Goal: Task Accomplishment & Management: Use online tool/utility

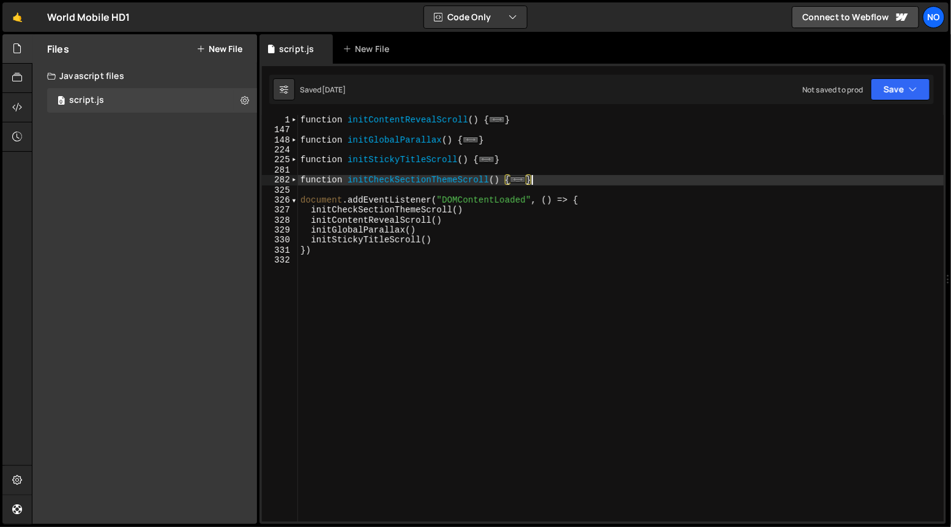
click at [553, 176] on div "function initContentRevealScroll ( ) { ... } function initGlobalParallax ( ) { …" at bounding box center [621, 328] width 646 height 427
type textarea "}"
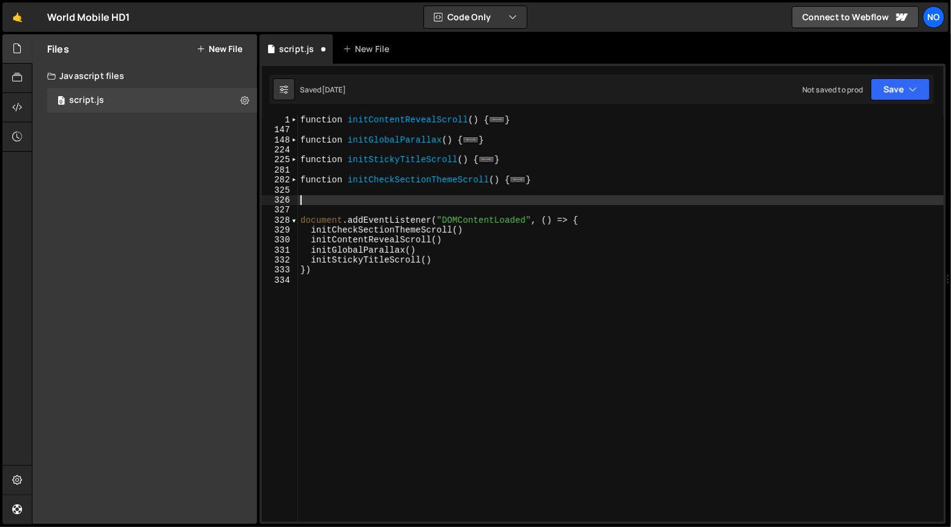
type textarea "// END - Team Slider"
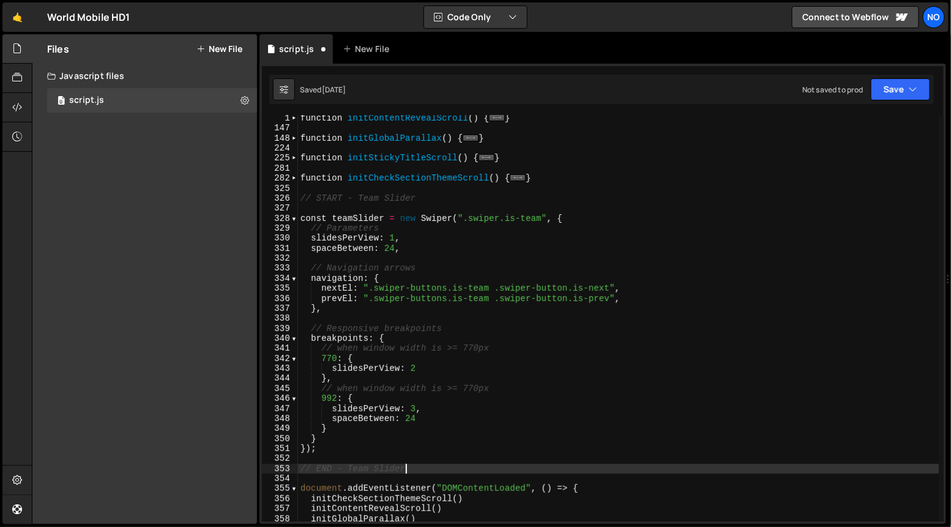
scroll to position [8, 0]
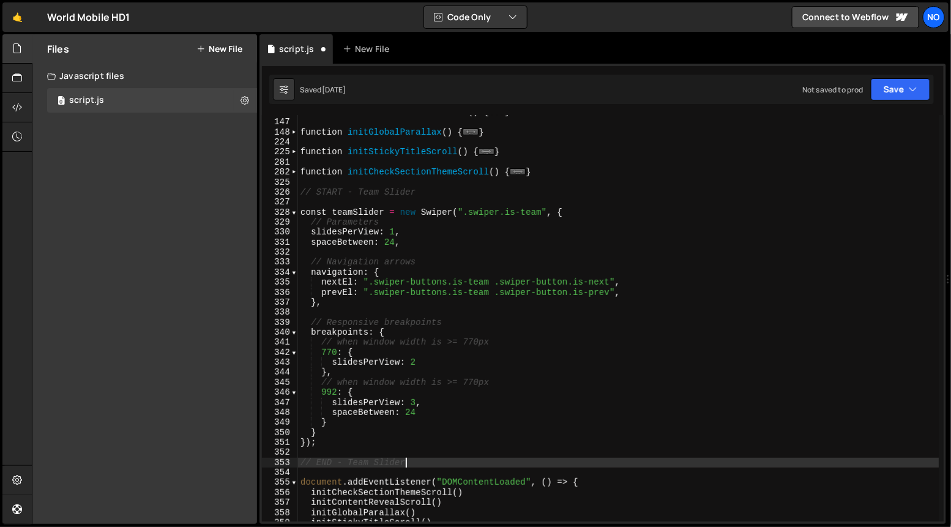
click at [415, 204] on div "function initContentRevealScroll ( ) { ... } function initGlobalParallax ( ) { …" at bounding box center [618, 320] width 641 height 427
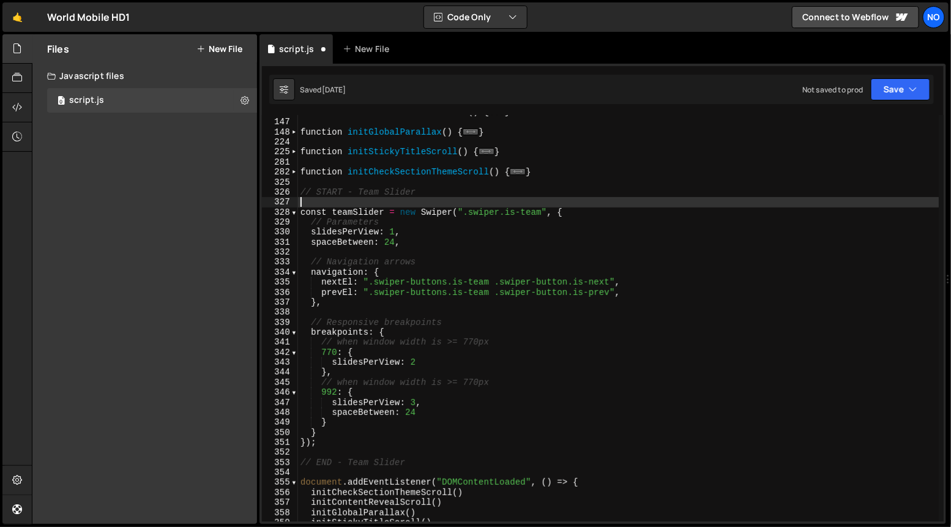
type textarea "// START - Team Slider"
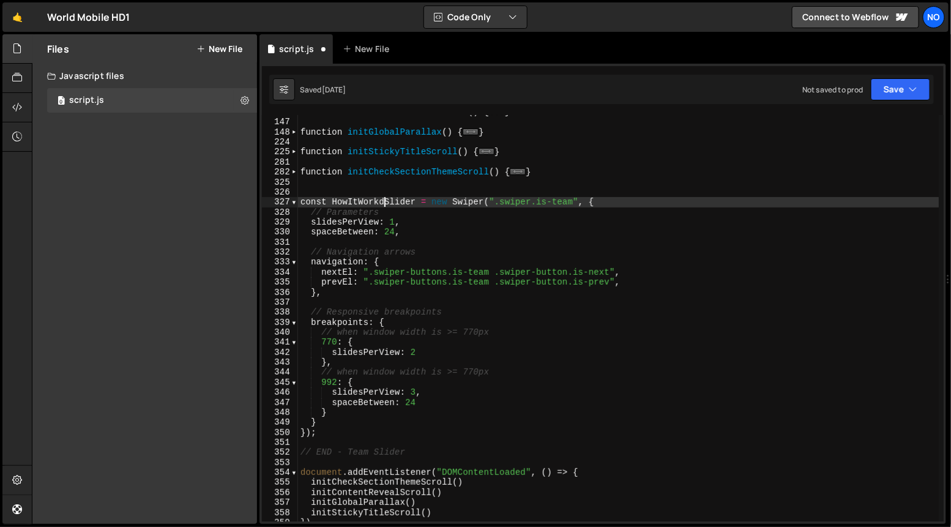
scroll to position [0, 6]
click at [377, 209] on div "function initContentRevealScroll ( ) { ... } function initGlobalParallax ( ) { …" at bounding box center [618, 320] width 641 height 427
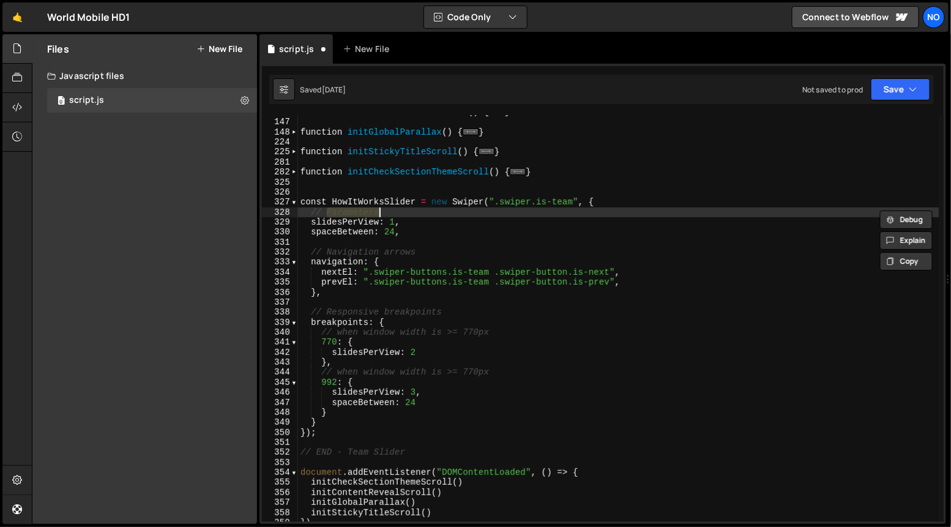
click at [380, 204] on div "function initContentRevealScroll ( ) { ... } function initGlobalParallax ( ) { …" at bounding box center [618, 320] width 641 height 427
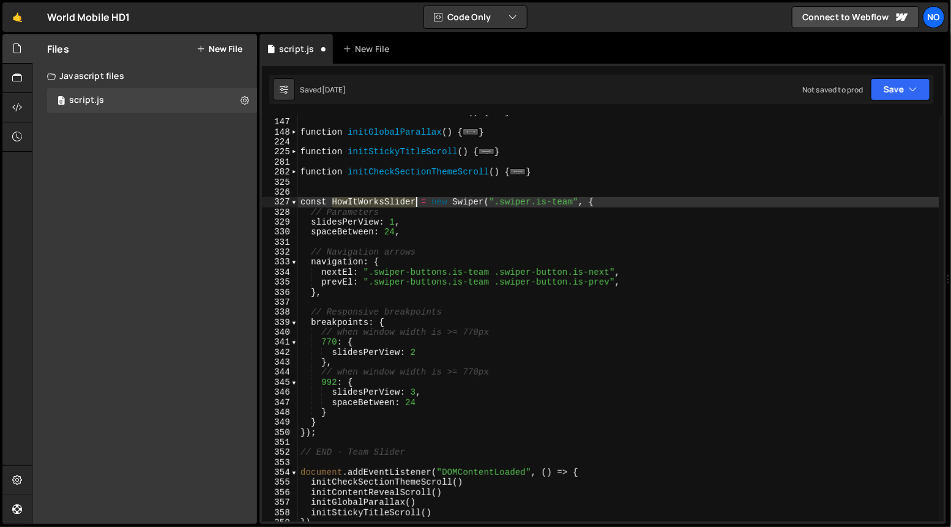
click at [380, 204] on div "function initContentRevealScroll ( ) { ... } function initGlobalParallax ( ) { …" at bounding box center [618, 320] width 641 height 427
click at [575, 210] on div "function initContentRevealScroll ( ) { ... } function initGlobalParallax ( ) { …" at bounding box center [618, 320] width 641 height 427
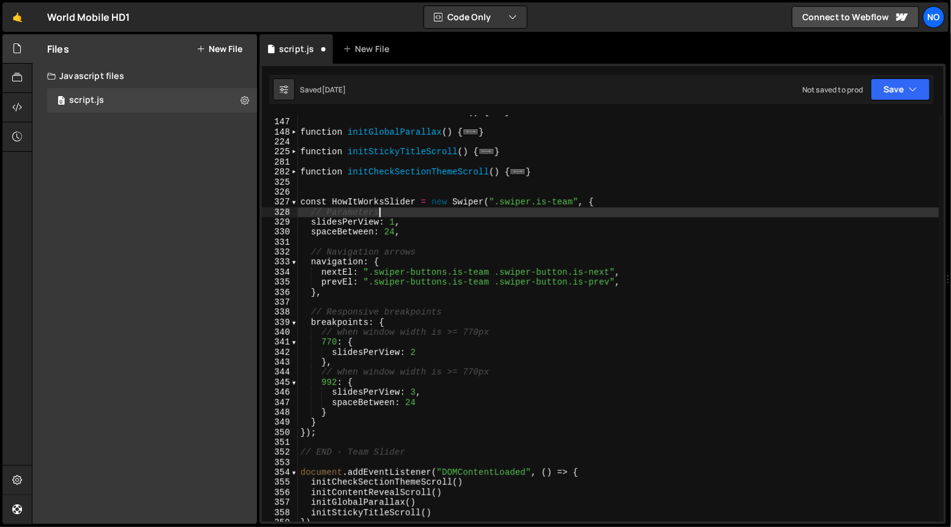
click at [574, 206] on div "function initContentRevealScroll ( ) { ... } function initGlobalParallax ( ) { …" at bounding box center [618, 320] width 641 height 427
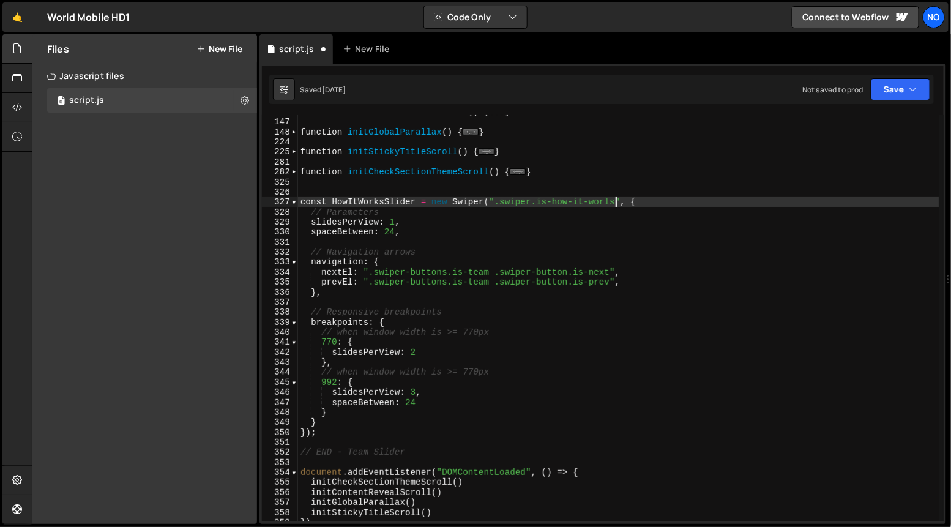
scroll to position [0, 21]
click at [516, 215] on div "function initContentRevealScroll ( ) { ... } function initGlobalParallax ( ) { …" at bounding box center [618, 320] width 641 height 427
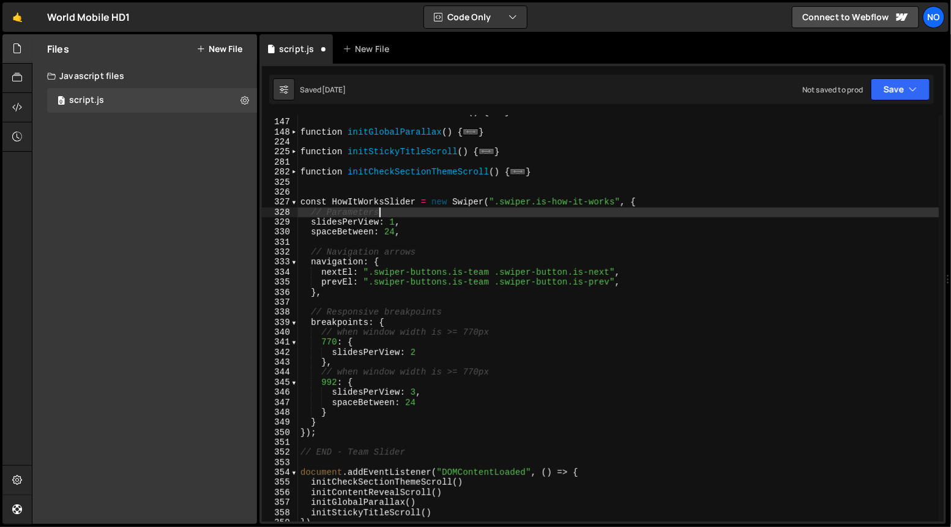
scroll to position [0, 5]
click at [471, 222] on div "function initContentRevealScroll ( ) { ... } function initGlobalParallax ( ) { …" at bounding box center [618, 320] width 641 height 427
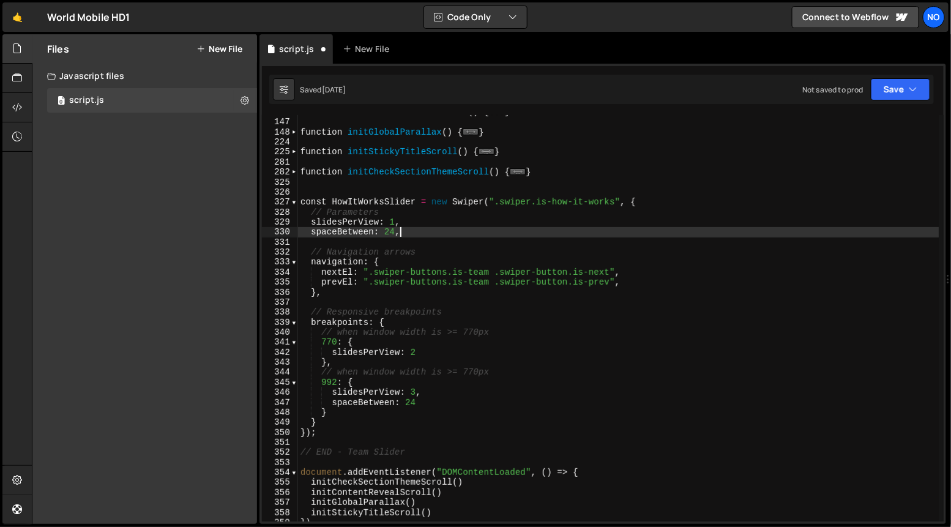
click at [466, 231] on div "function initContentRevealScroll ( ) { ... } function initGlobalParallax ( ) { …" at bounding box center [618, 320] width 641 height 427
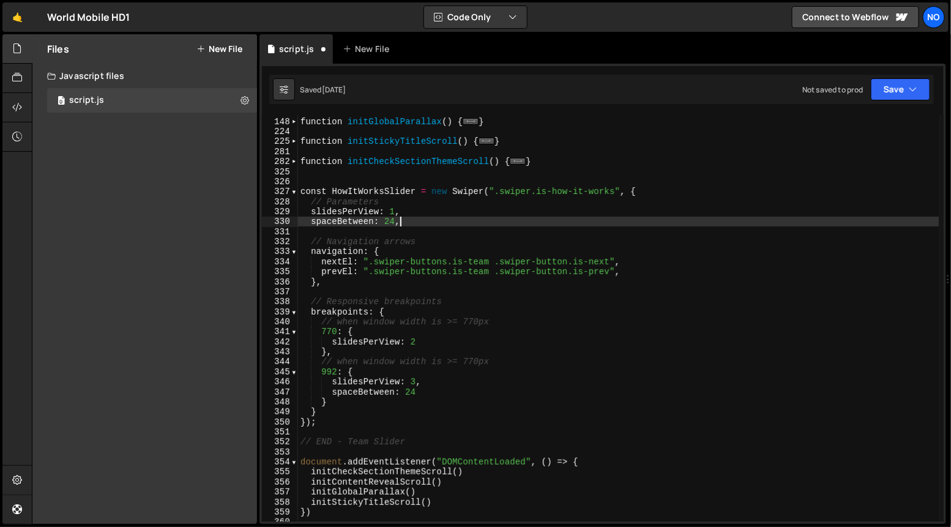
scroll to position [20, 0]
click at [396, 211] on div "function initGlobalParallax ( ) { ... } function initStickyTitleScroll ( ) { ..…" at bounding box center [618, 318] width 641 height 427
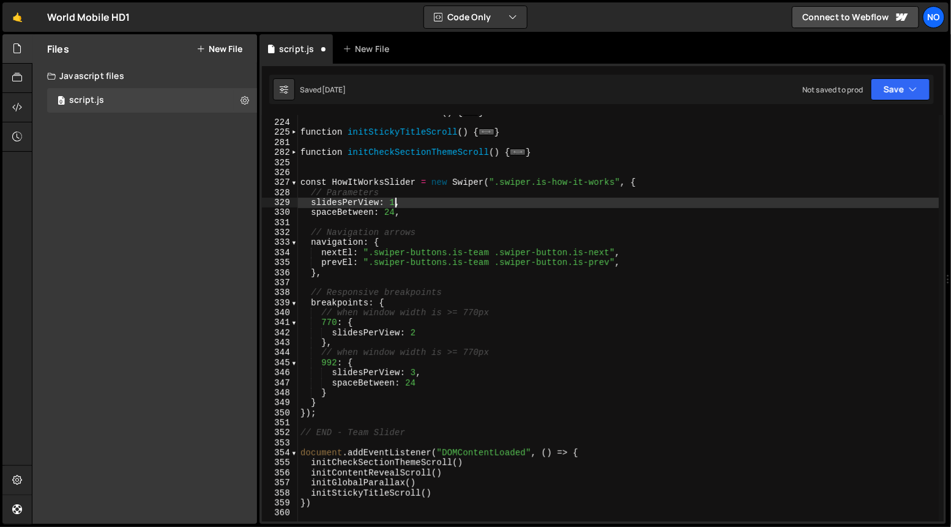
scroll to position [28, 0]
paste textarea "HowItWorksSlider"
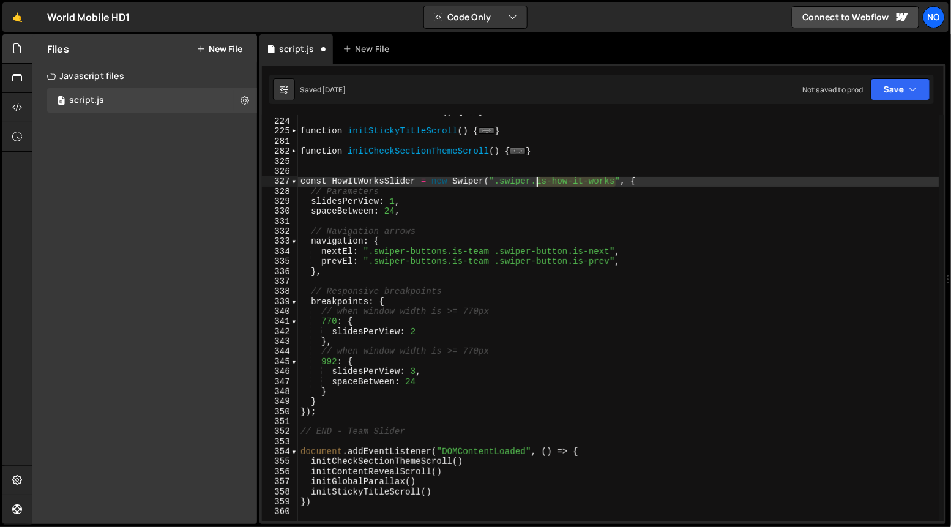
drag, startPoint x: 617, startPoint y: 184, endPoint x: 539, endPoint y: 181, distance: 77.8
click at [539, 181] on div "function initGlobalParallax ( ) { ... } function initStickyTitleScroll ( ) { ..…" at bounding box center [618, 319] width 641 height 427
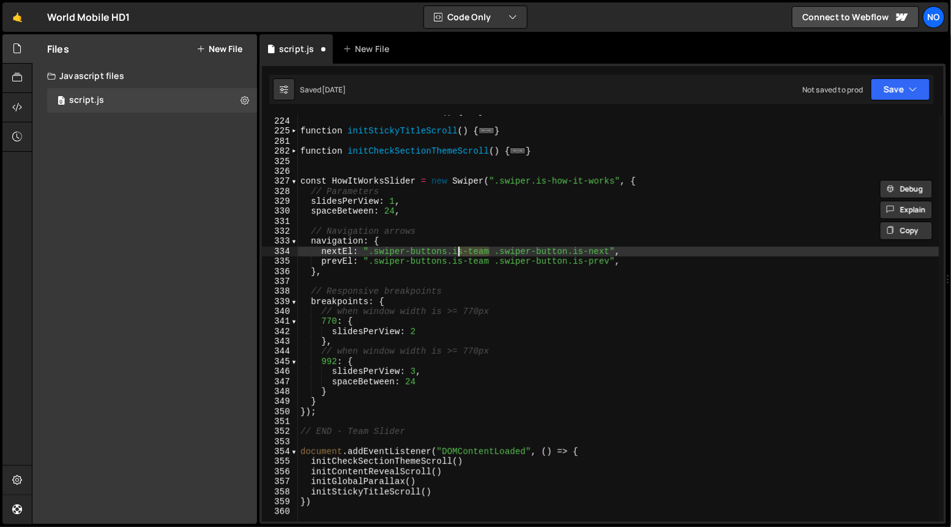
drag, startPoint x: 491, startPoint y: 251, endPoint x: 456, endPoint y: 251, distance: 35.5
click at [456, 251] on div "function initGlobalParallax ( ) { ... } function initStickyTitleScroll ( ) { ..…" at bounding box center [618, 319] width 641 height 427
paste textarea "is-how-it-works"
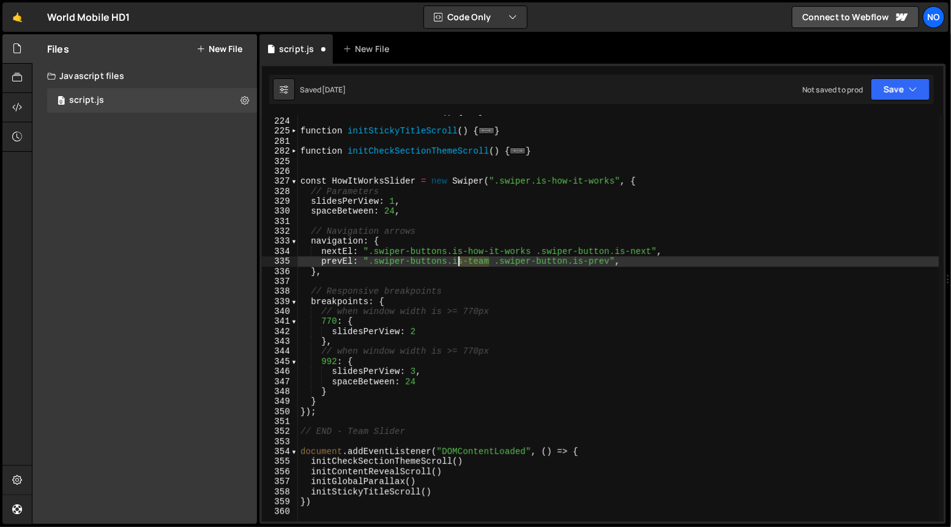
drag, startPoint x: 488, startPoint y: 260, endPoint x: 453, endPoint y: 264, distance: 34.5
click at [453, 263] on div "function initGlobalParallax ( ) { ... } function initStickyTitleScroll ( ) { ..…" at bounding box center [618, 319] width 641 height 427
paste textarea "how-it-works"
click at [674, 263] on div "function initGlobalParallax ( ) { ... } function initStickyTitleScroll ( ) { ..…" at bounding box center [618, 319] width 641 height 427
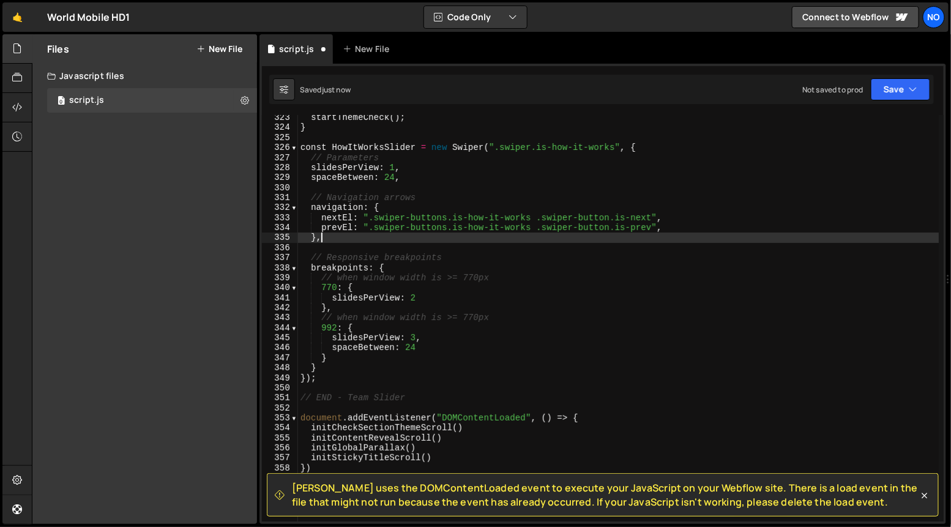
scroll to position [3226, 0]
click at [386, 143] on div "startThemeCheck ( ) ; } const HowItWorksSlider = new Swiper ( ".swiper.is-how-i…" at bounding box center [618, 326] width 641 height 427
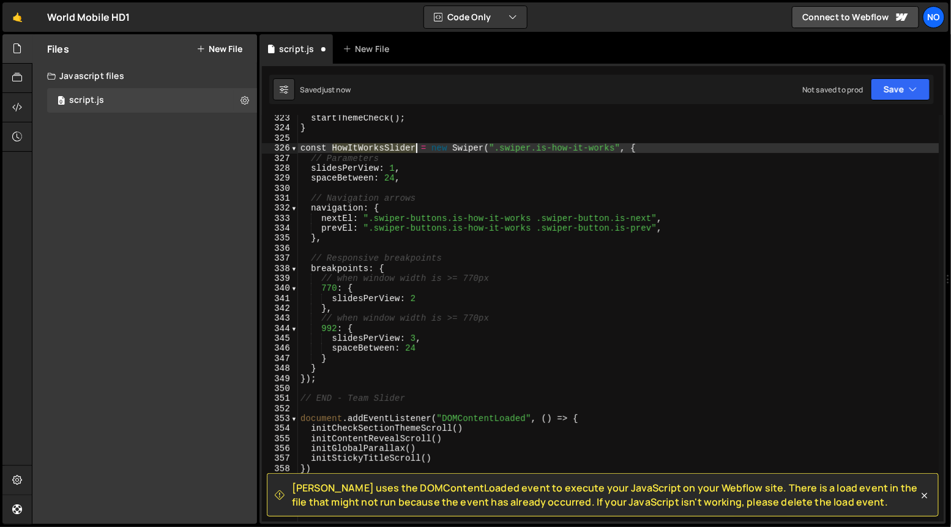
click at [386, 143] on div "startThemeCheck ( ) ; } const HowItWorksSlider = new Swiper ( ".swiper.is-how-i…" at bounding box center [618, 326] width 641 height 427
click at [369, 147] on div "startThemeCheck ( ) ; } const HowItWorksSlider = new Swiper ( ".swiper.is-how-i…" at bounding box center [618, 318] width 641 height 406
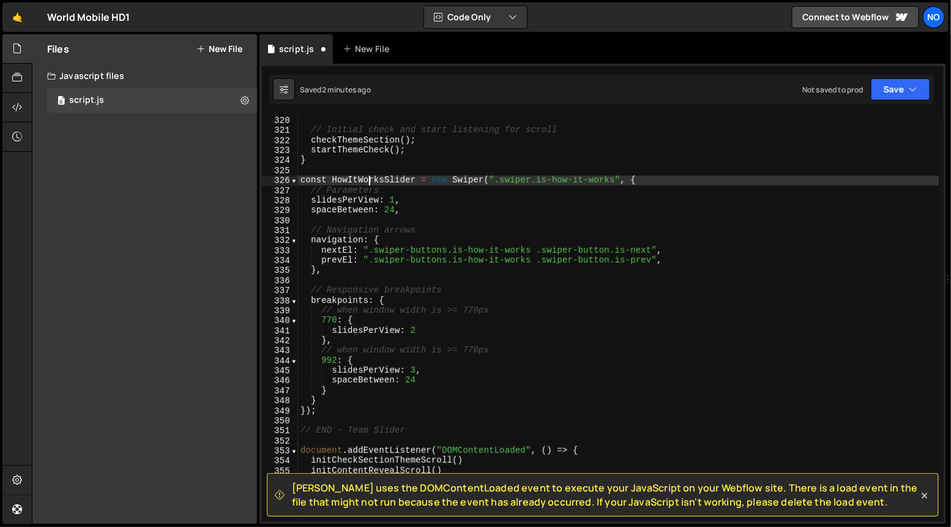
scroll to position [3192, 0]
click at [413, 200] on div "} // Initial check and start listening for scroll checkThemeSection ( ) ; start…" at bounding box center [618, 319] width 641 height 427
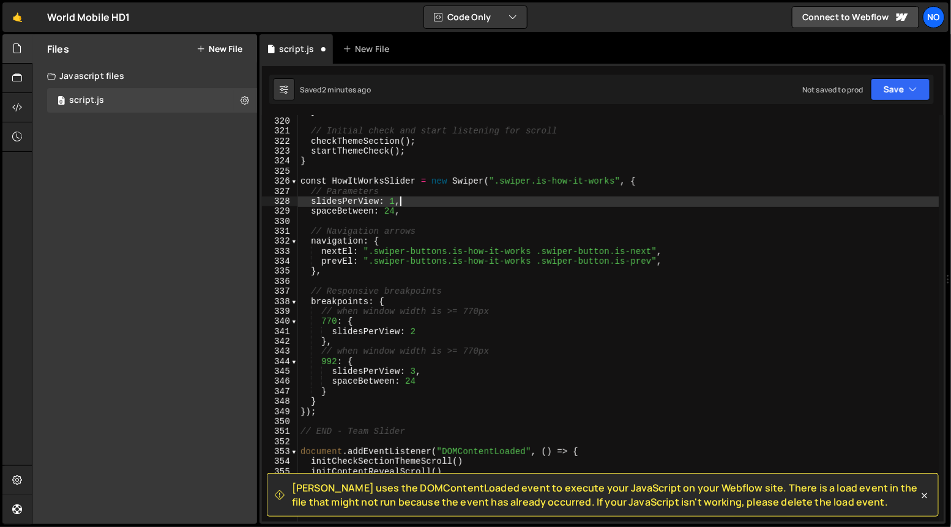
click at [411, 194] on div "} // Initial check and start listening for scroll checkThemeSection ( ) ; start…" at bounding box center [618, 319] width 641 height 427
type textarea "// Parameters"
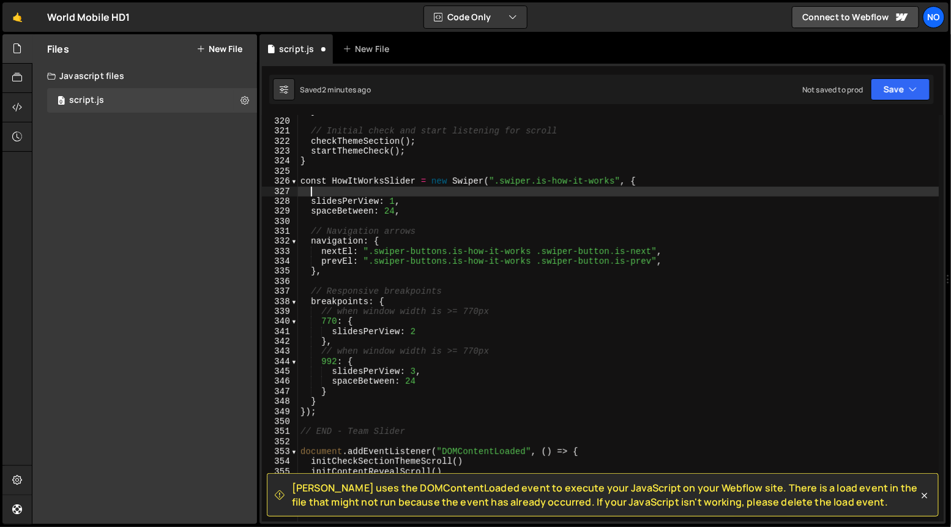
scroll to position [0, 0]
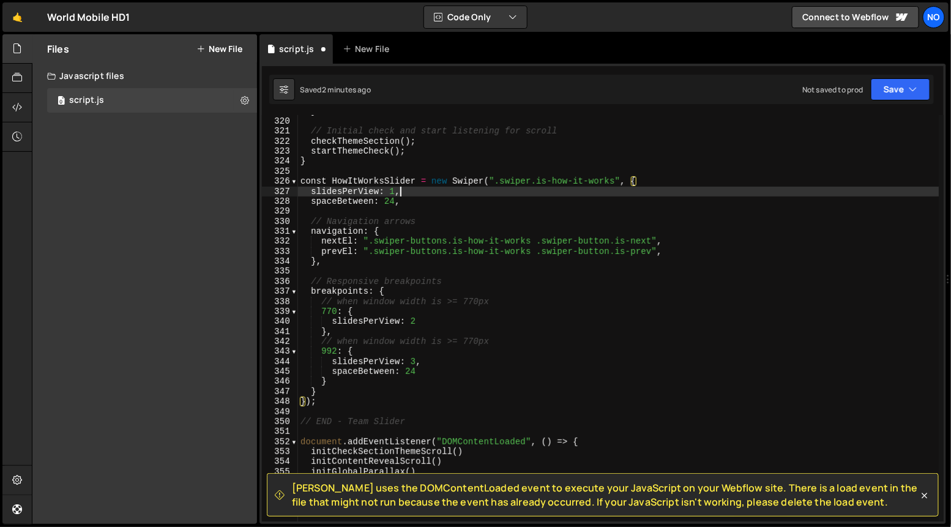
type textarea "spaceBetween: 24,"
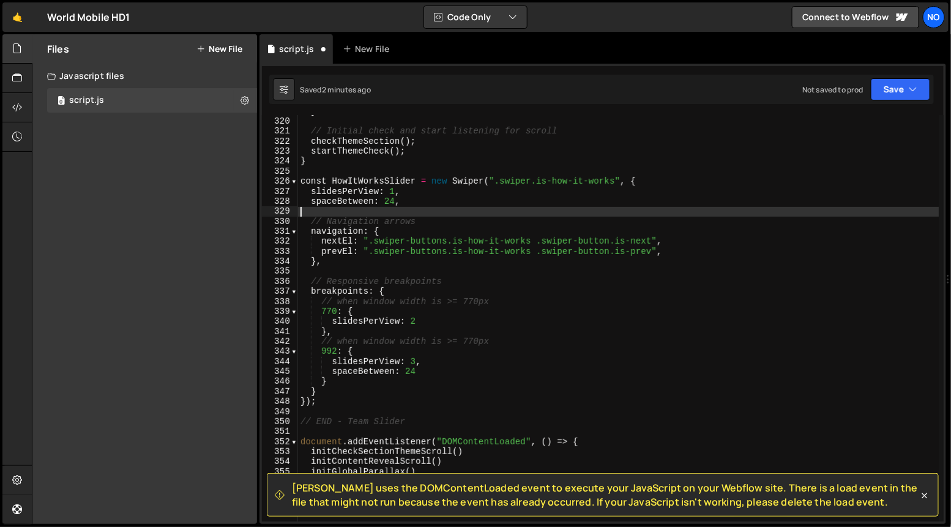
type textarea "// Navigation arrows"
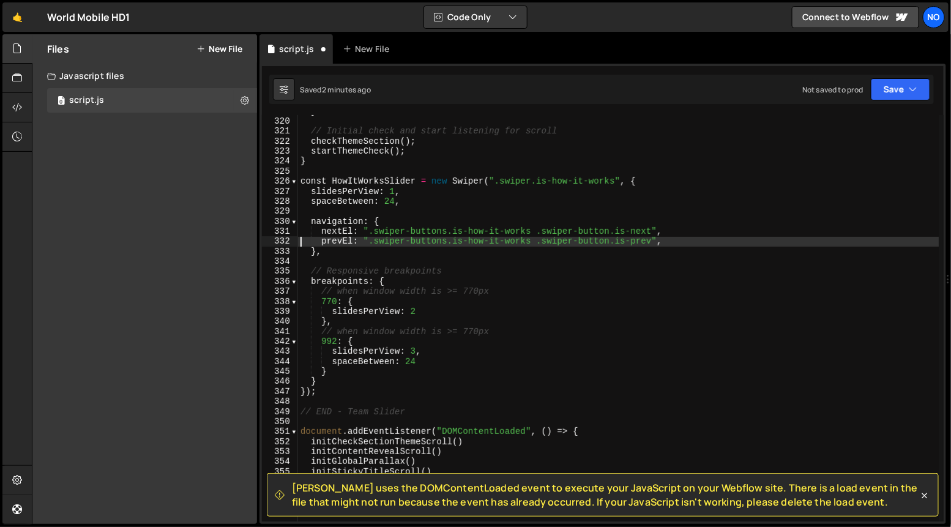
type textarea "},"
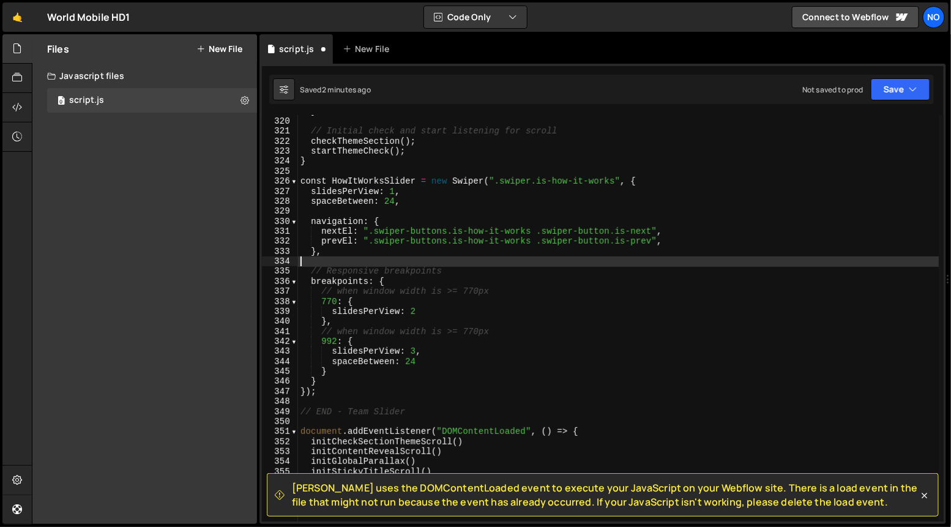
type textarea "// Responsive breakpoints"
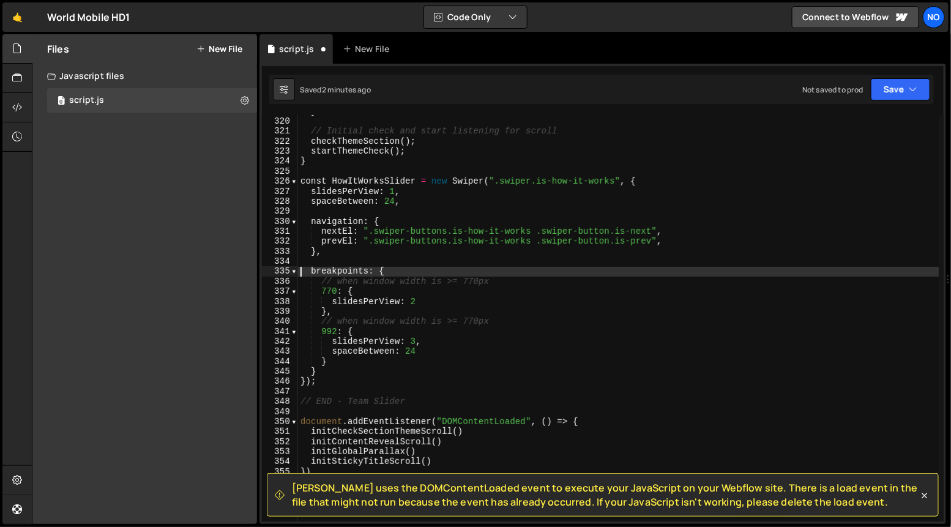
type textarea "// when window width is >= 770px"
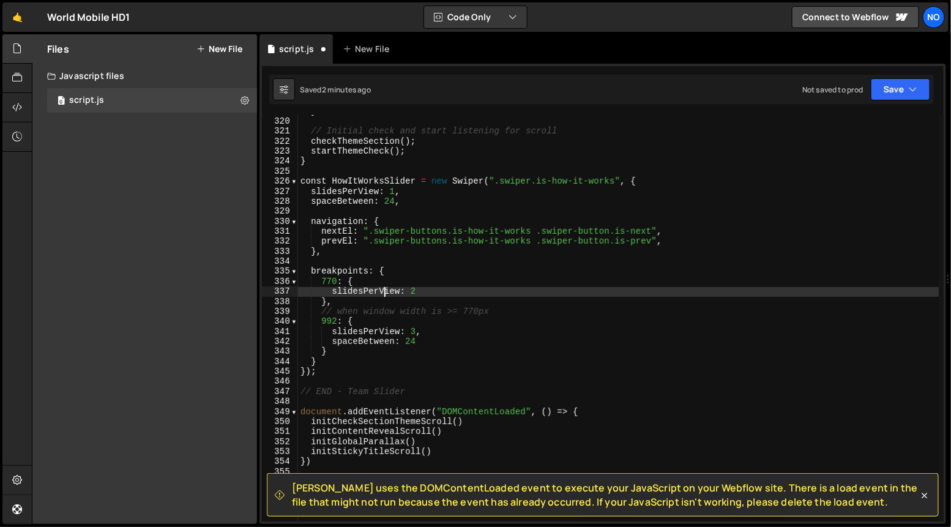
type textarea "// when window width is >= 770px"
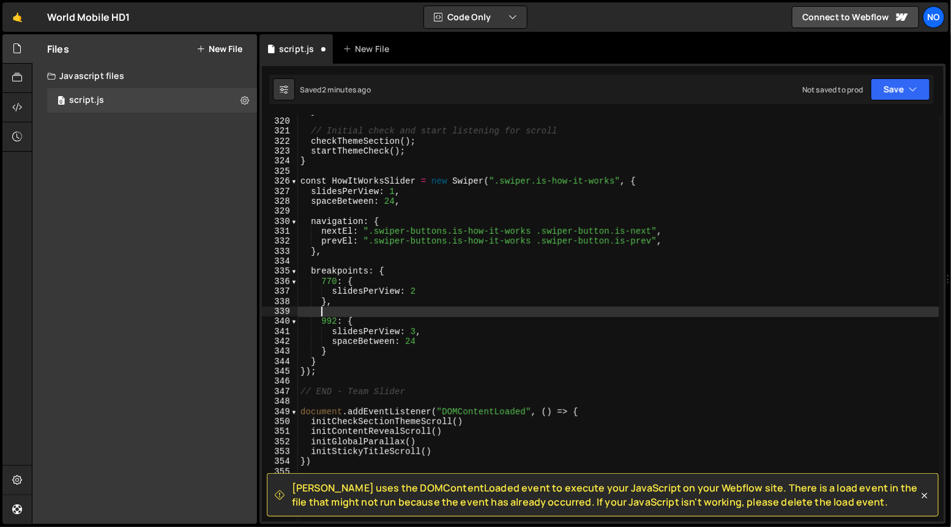
type textarea "// when window width is >= 770px"
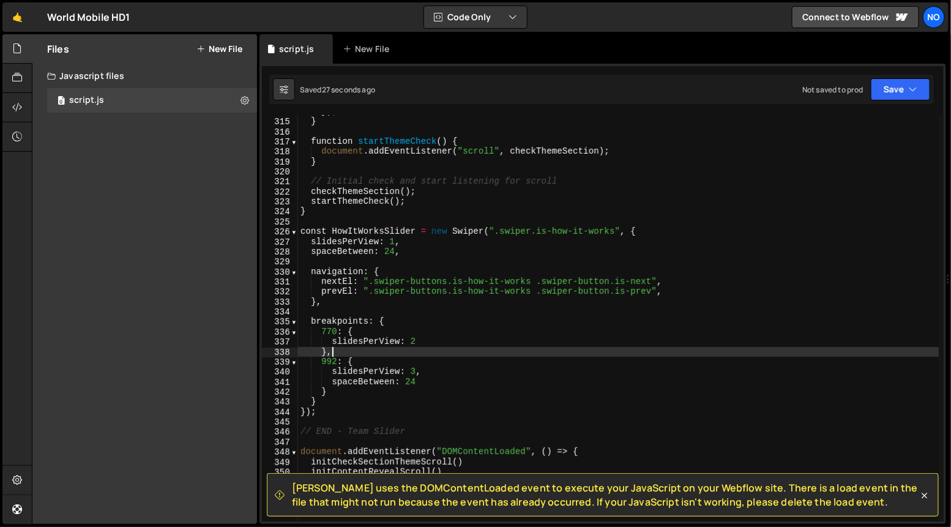
scroll to position [3139, 0]
click at [420, 253] on div "}) ; } function startThemeCheck ( ) { document . addEventListener ( "scroll" , …" at bounding box center [618, 323] width 641 height 427
type textarea "spaceBetween: 24,"
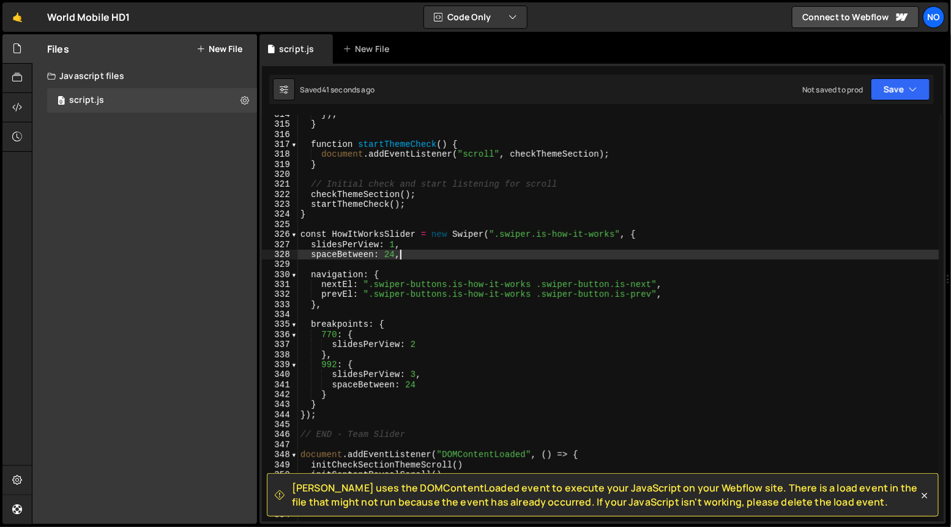
click at [411, 258] on div "}) ; } function startThemeCheck ( ) { document . addEventListener ( "scroll" , …" at bounding box center [618, 323] width 641 height 427
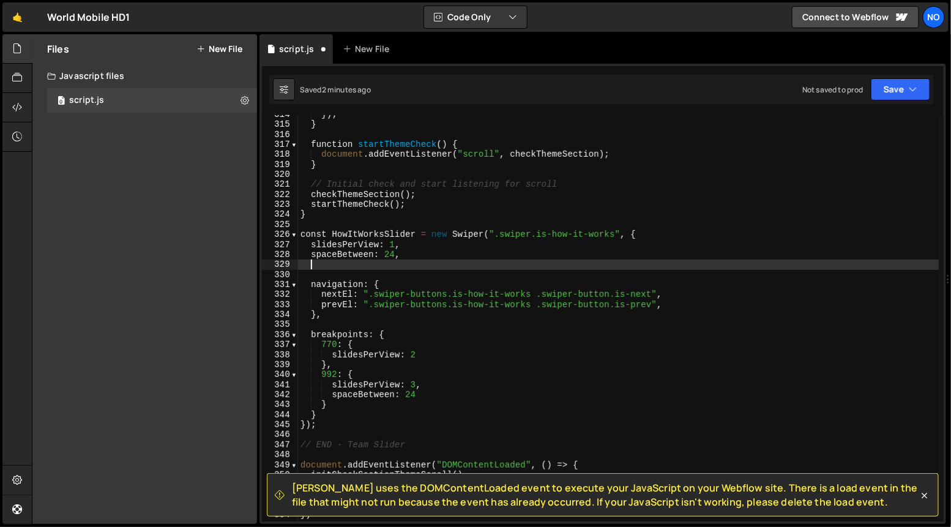
paste textarea "},"
type textarea "},"
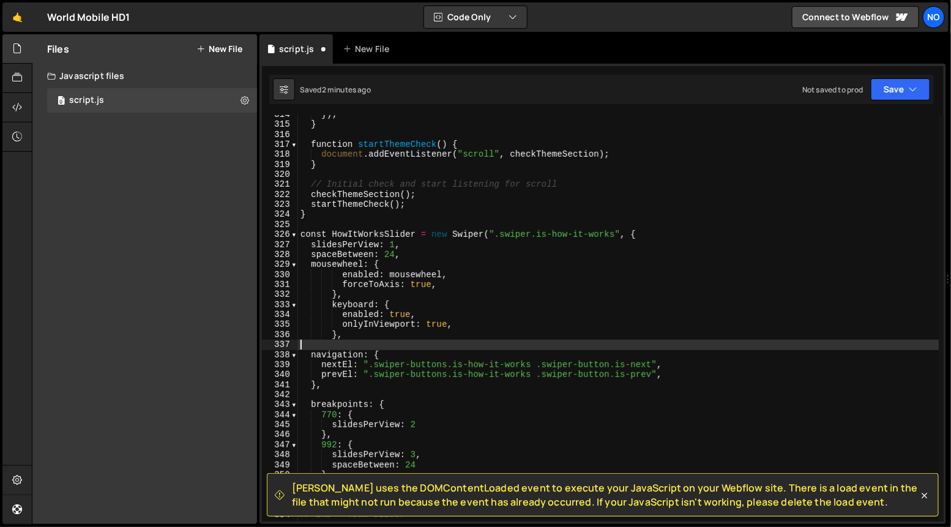
click at [345, 348] on div "}) ; } function startThemeCheck ( ) { document . addEventListener ( "scroll" , …" at bounding box center [618, 323] width 641 height 427
type textarea "a"
click at [412, 255] on div "}) ; } function startThemeCheck ( ) { document . addEventListener ( "scroll" , …" at bounding box center [618, 323] width 641 height 427
type textarea "spaceBetween: 24,"
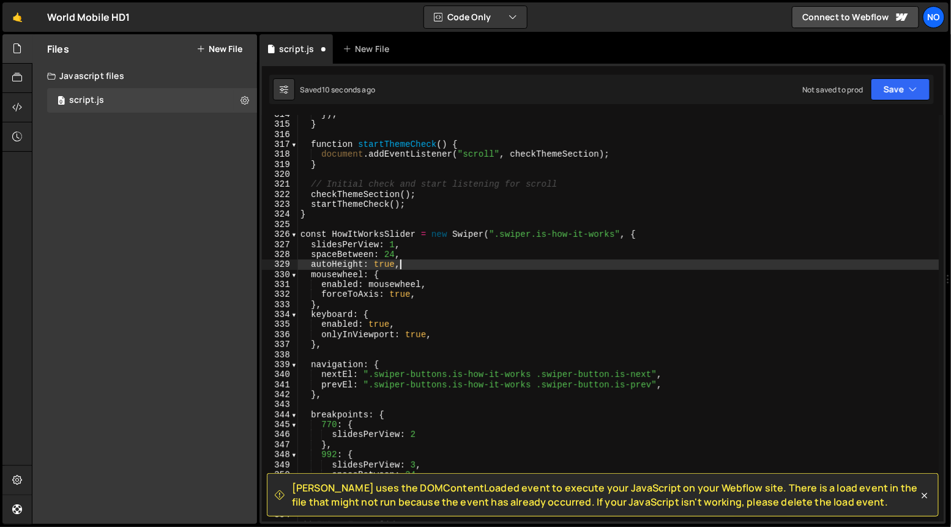
scroll to position [0, 6]
type textarea "autoHeight: true,"
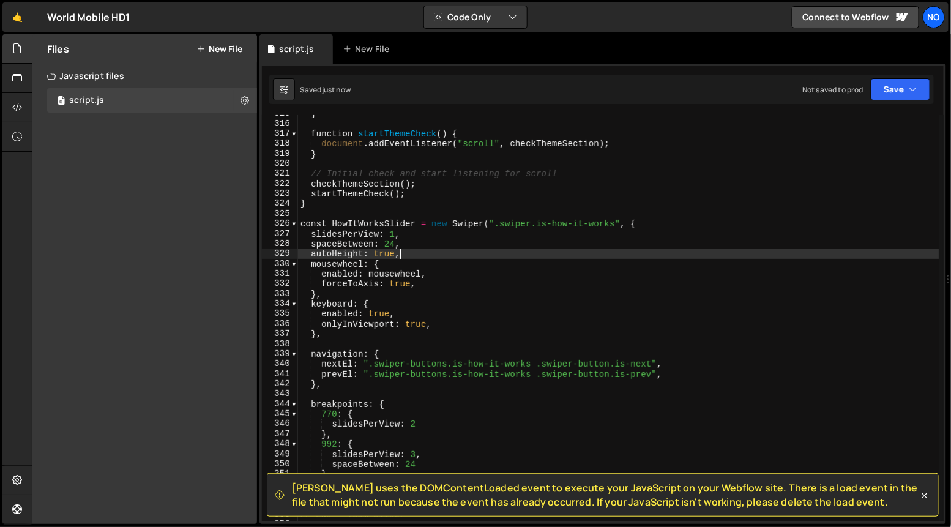
scroll to position [3152, 0]
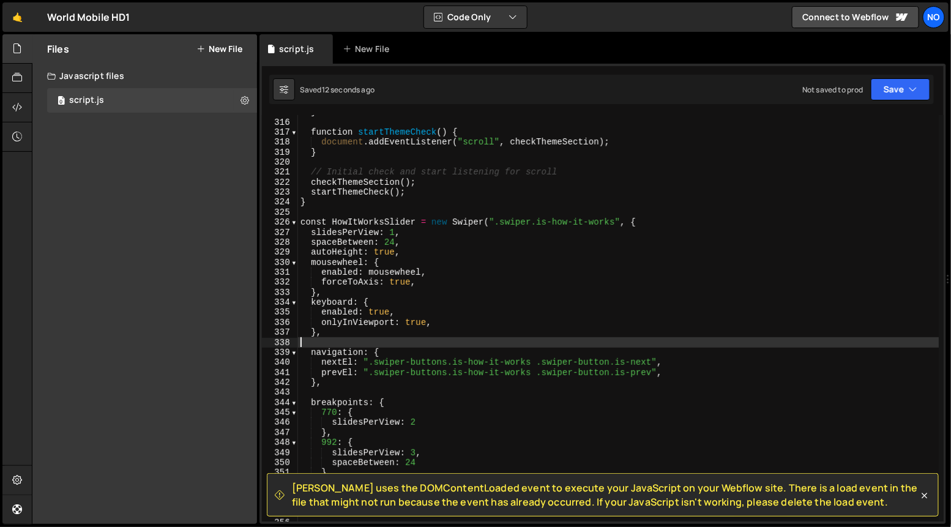
click at [357, 343] on div "} function startThemeCheck ( ) { document . addEventListener ( "scroll" , check…" at bounding box center [618, 320] width 641 height 427
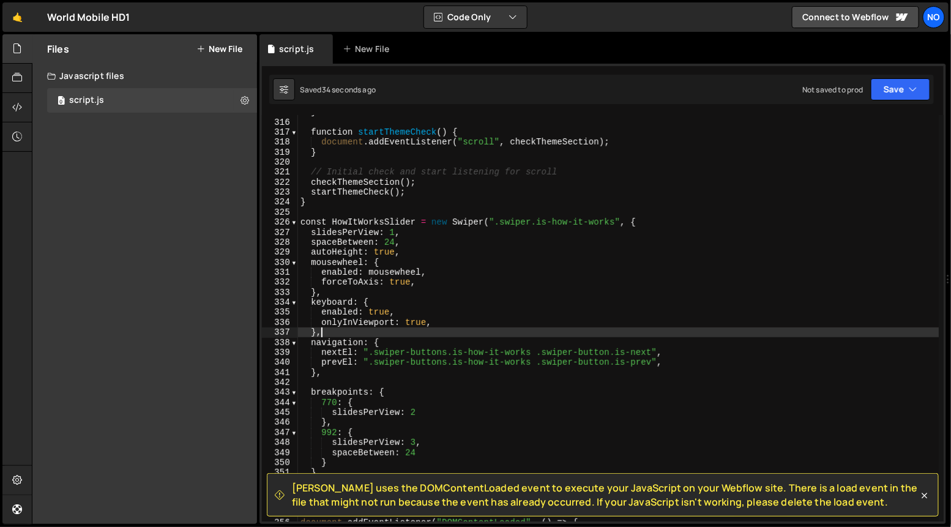
click at [344, 261] on div "} function startThemeCheck ( ) { document . addEventListener ( "scroll" , check…" at bounding box center [618, 320] width 641 height 427
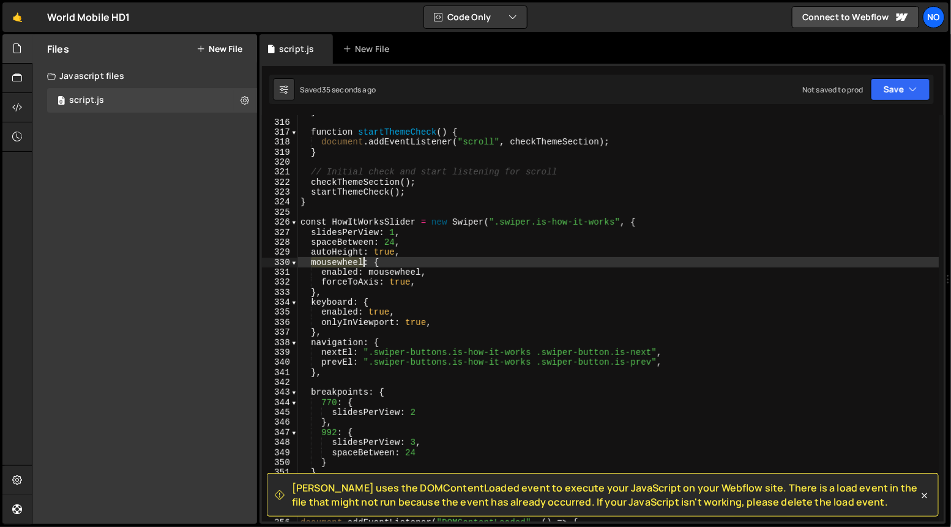
click at [344, 261] on div "} function startThemeCheck ( ) { document . addEventListener ( "scroll" , check…" at bounding box center [618, 320] width 641 height 427
click at [406, 255] on div "} function startThemeCheck ( ) { document . addEventListener ( "scroll" , check…" at bounding box center [618, 320] width 641 height 427
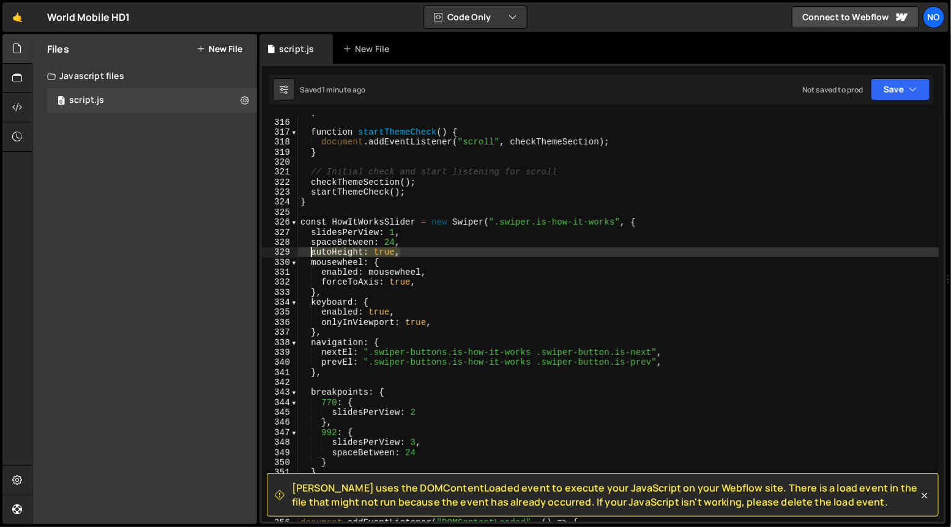
drag, startPoint x: 412, startPoint y: 255, endPoint x: 310, endPoint y: 256, distance: 101.6
click at [310, 256] on div "} function startThemeCheck ( ) { document . addEventListener ( "scroll" , check…" at bounding box center [618, 320] width 641 height 427
click at [339, 253] on div "} function startThemeCheck ( ) { document . addEventListener ( "scroll" , check…" at bounding box center [618, 318] width 641 height 406
click at [434, 256] on div "} function startThemeCheck ( ) { document . addEventListener ( "scroll" , check…" at bounding box center [618, 320] width 641 height 427
click at [401, 278] on div "} function startThemeCheck ( ) { document . addEventListener ( "scroll" , check…" at bounding box center [618, 320] width 641 height 427
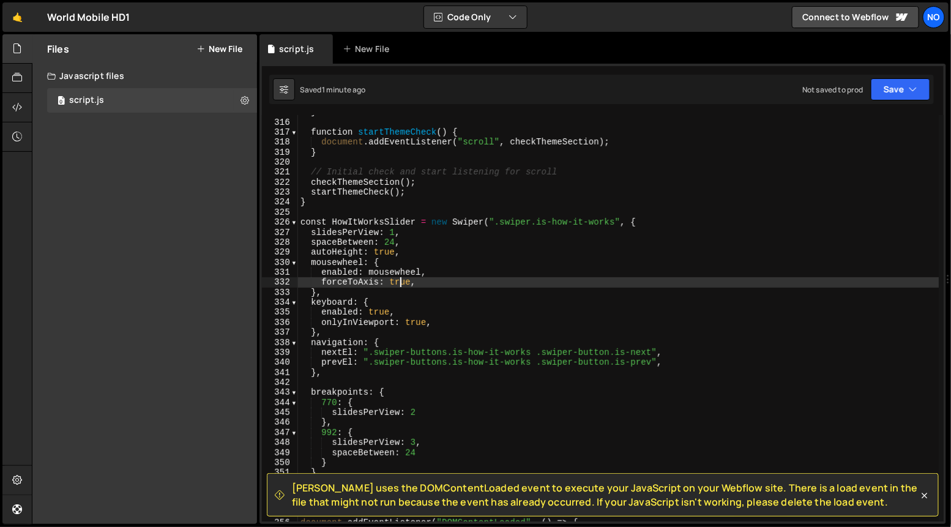
click at [402, 274] on div "} function startThemeCheck ( ) { document . addEventListener ( "scroll" , check…" at bounding box center [618, 320] width 641 height 427
type textarea "enabled: mousewheel,"
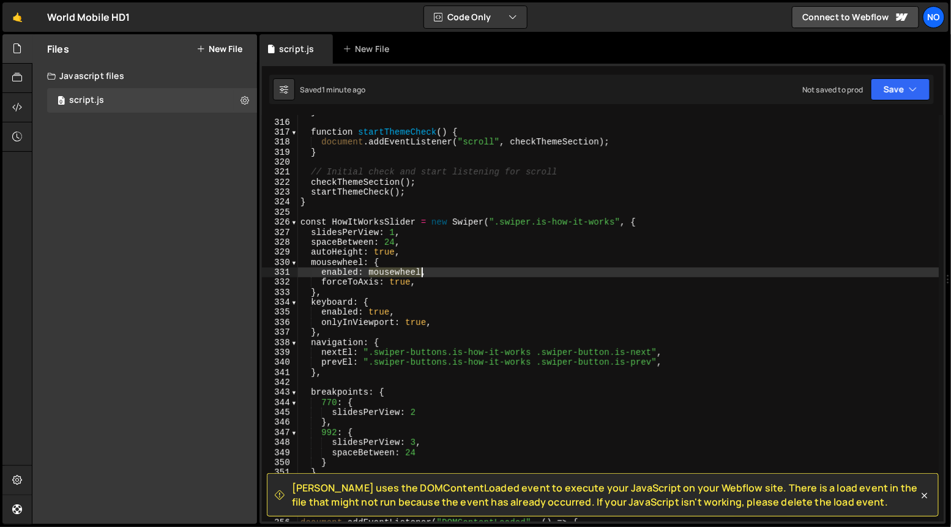
click at [402, 274] on div "} function startThemeCheck ( ) { document . addEventListener ( "scroll" , check…" at bounding box center [618, 320] width 641 height 427
click at [432, 272] on div "} function startThemeCheck ( ) { document . addEventListener ( "scroll" , check…" at bounding box center [618, 320] width 641 height 427
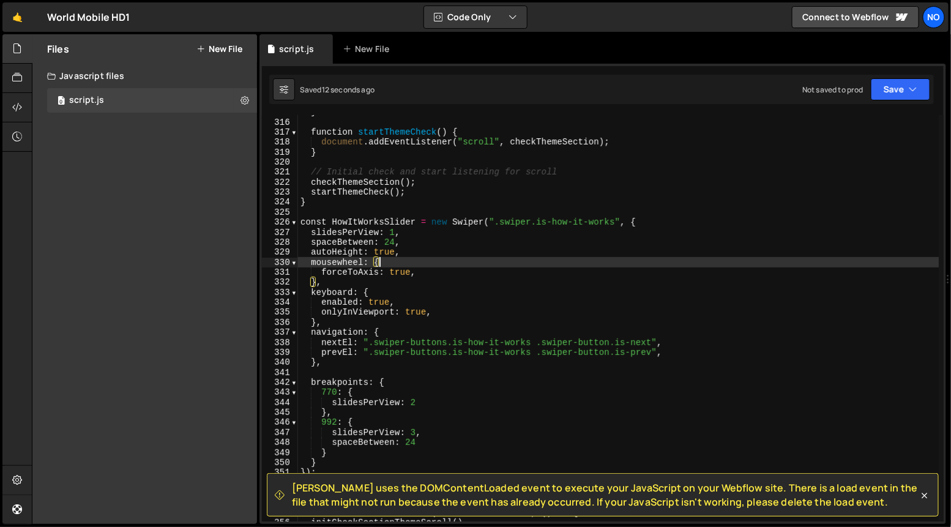
click at [406, 248] on div "} function startThemeCheck ( ) { document . addEventListener ( "scroll" , check…" at bounding box center [618, 320] width 641 height 427
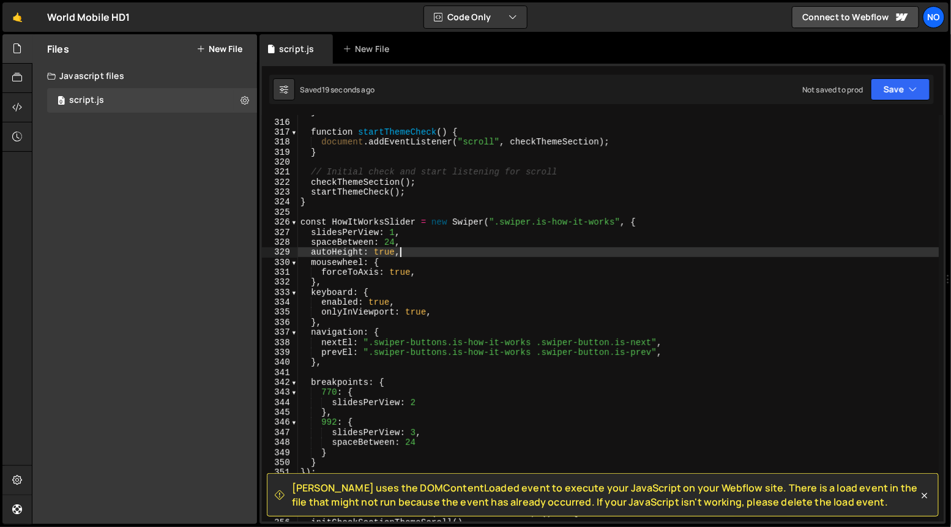
type textarea "autoHeight: true"
type textarea "spaceBetween: 24,"
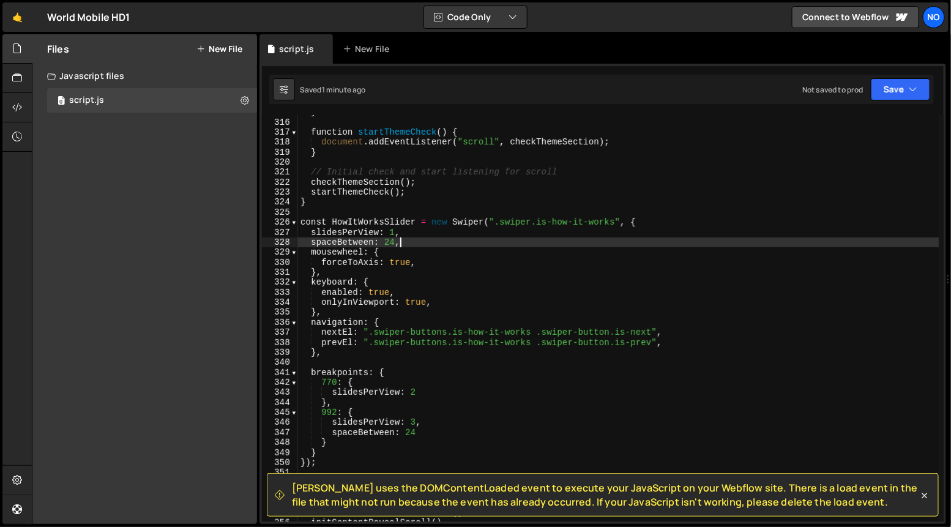
click at [413, 240] on div "} function startThemeCheck ( ) { document . addEventListener ( "scroll" , check…" at bounding box center [618, 320] width 641 height 427
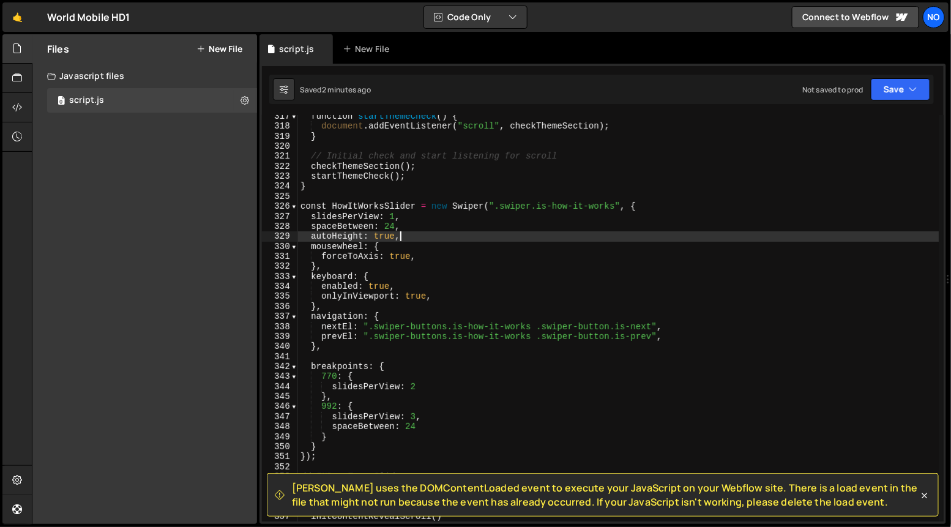
scroll to position [3169, 0]
click at [294, 208] on span at bounding box center [294, 205] width 7 height 10
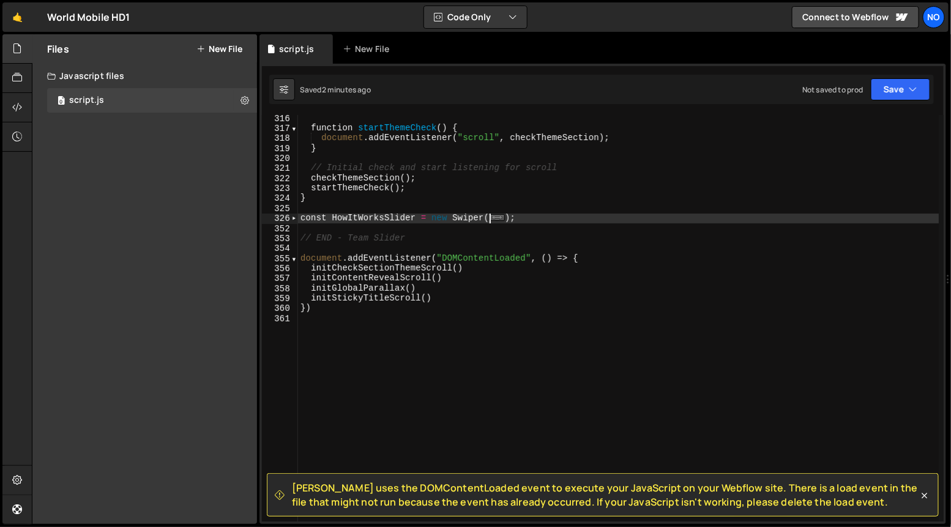
click at [416, 240] on div "function startThemeCheck ( ) { document . addEventListener ( "scroll" , checkTh…" at bounding box center [618, 326] width 641 height 427
type textarea "// END - Team Slider"
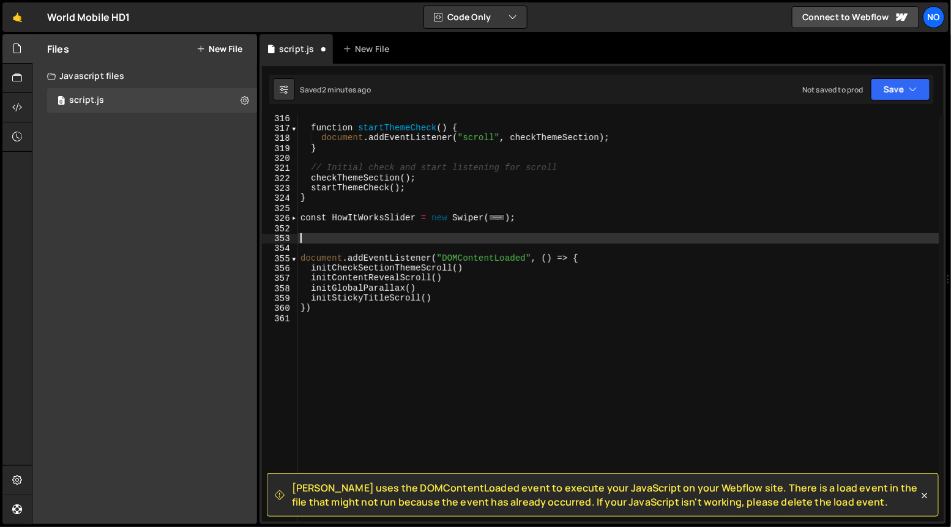
scroll to position [3146, 0]
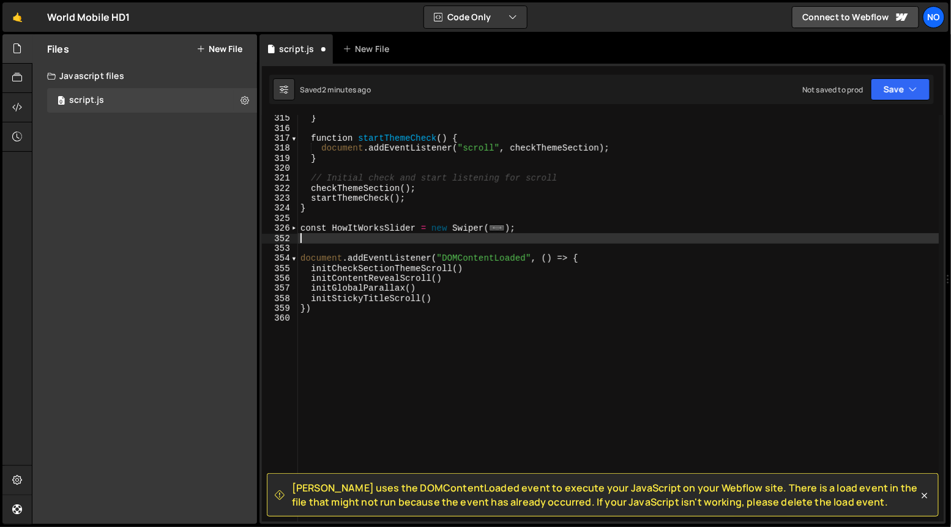
type textarea "});"
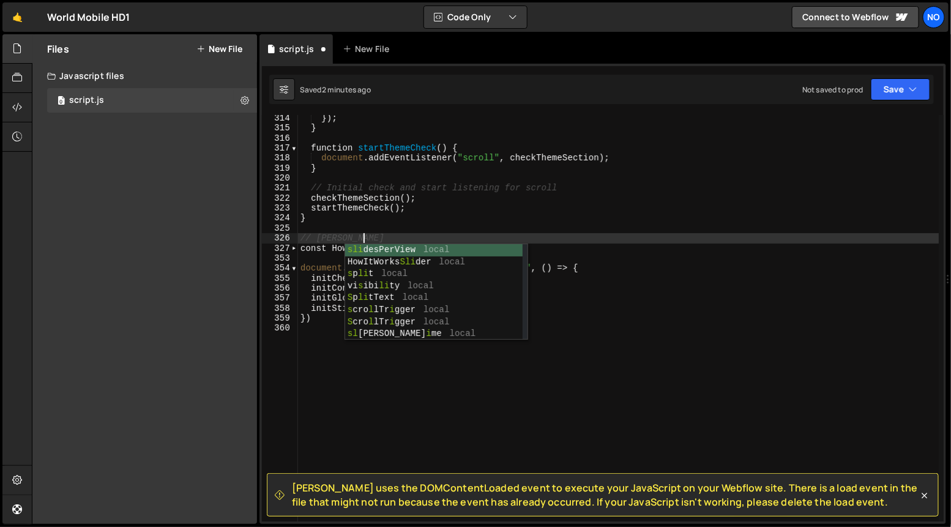
scroll to position [0, 4]
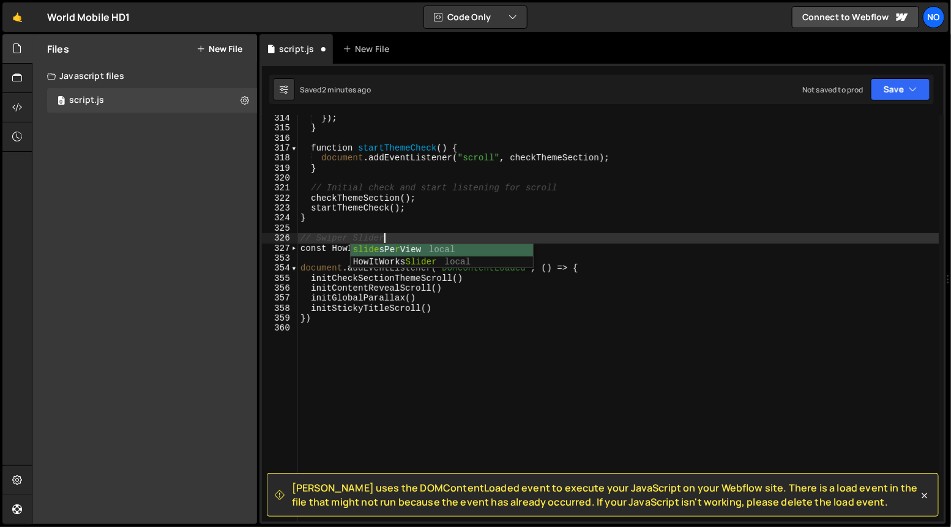
type textarea "// Swiper Sliders"
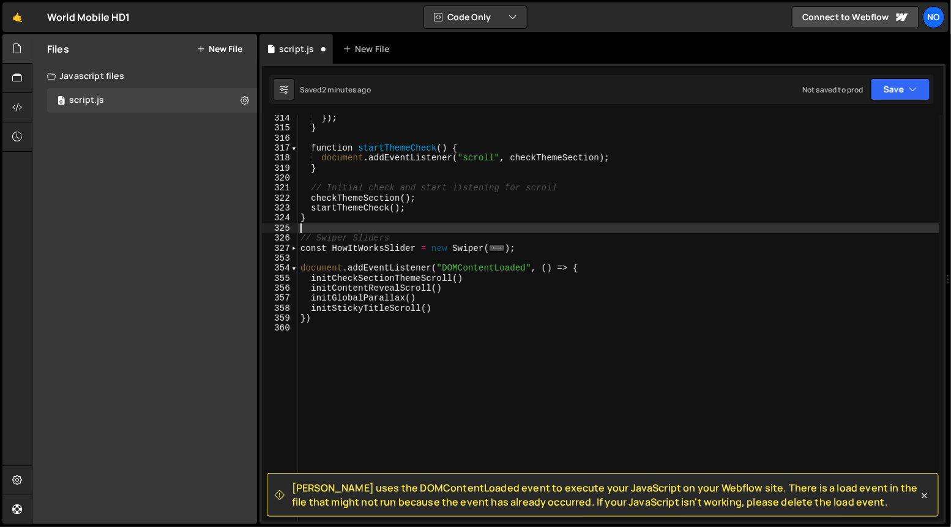
click at [438, 231] on div "}) ; } function startThemeCheck ( ) { document . addEventListener ( "scroll" , …" at bounding box center [618, 326] width 641 height 427
click at [439, 258] on div "}) ; } function startThemeCheck ( ) { document . addEventListener ( "scroll" , …" at bounding box center [618, 326] width 641 height 427
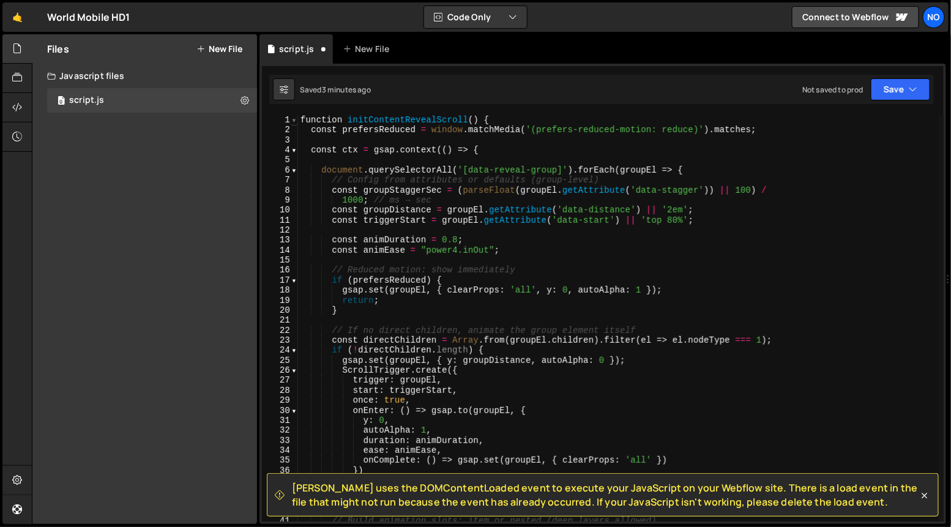
type textarea "// Initalize Functions"
click at [291, 119] on span at bounding box center [294, 120] width 7 height 10
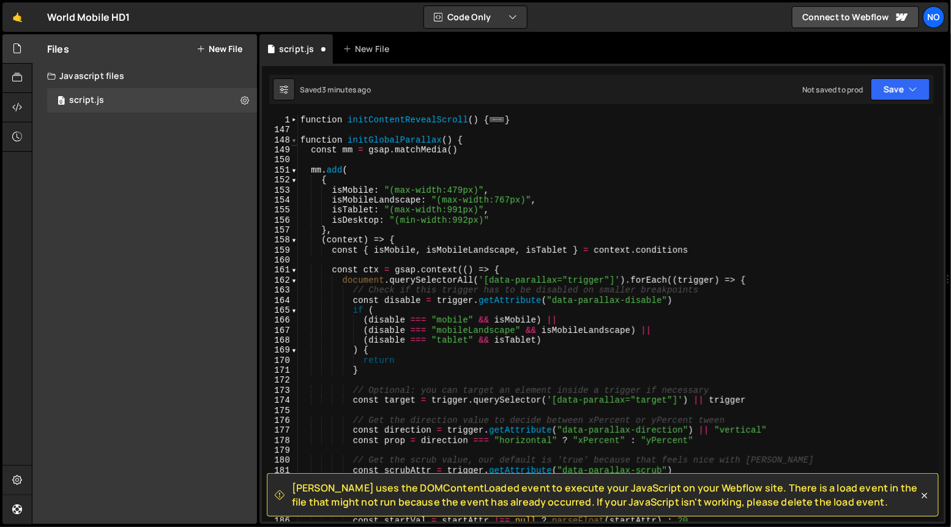
click at [294, 140] on span at bounding box center [294, 140] width 7 height 10
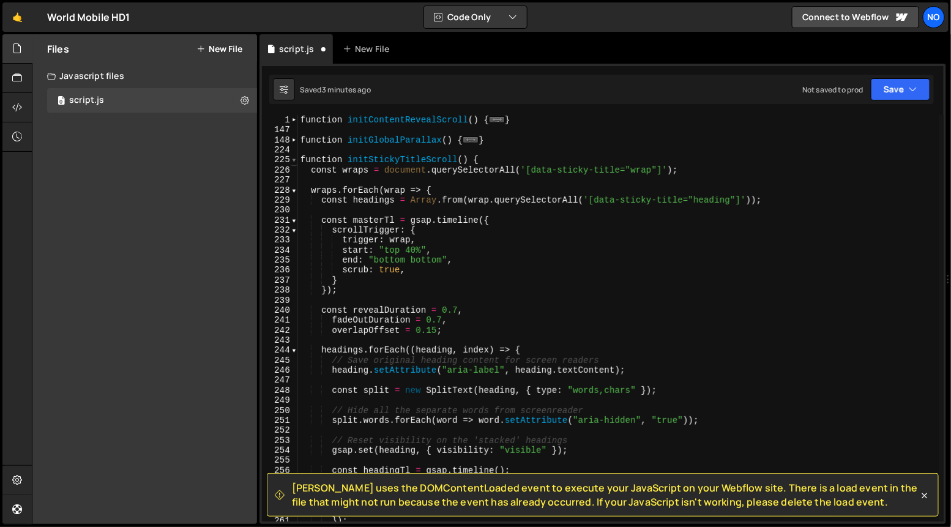
click at [292, 161] on span at bounding box center [294, 160] width 7 height 10
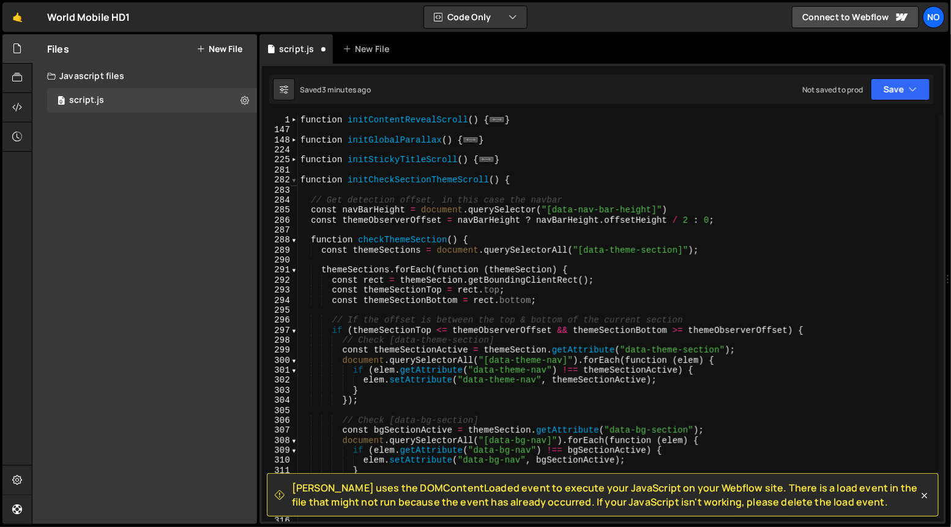
click at [293, 180] on span at bounding box center [294, 180] width 7 height 10
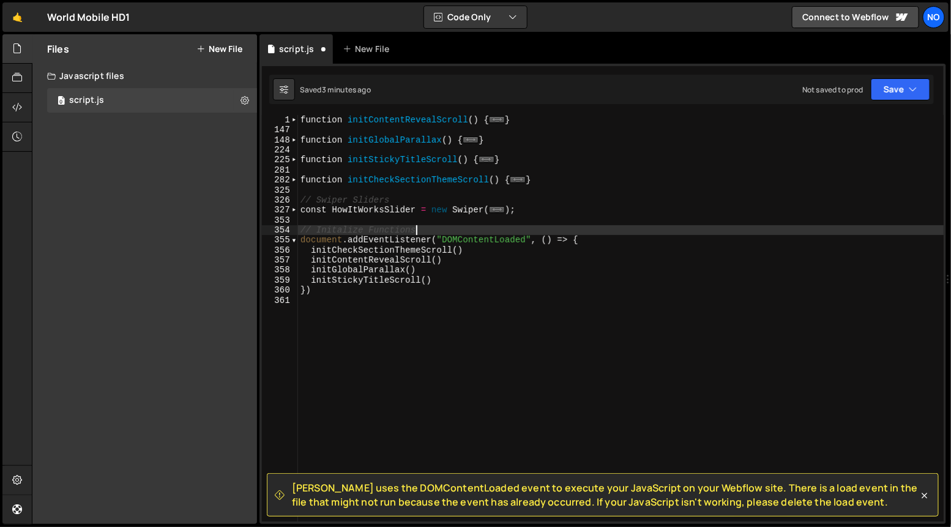
click at [318, 191] on div "function initContentRevealScroll ( ) { ... } function initGlobalParallax ( ) { …" at bounding box center [621, 328] width 646 height 427
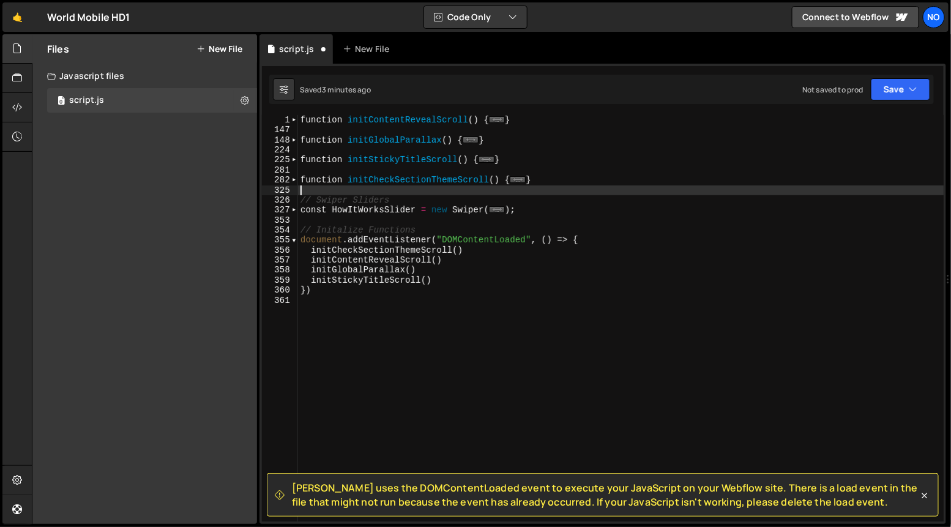
click at [324, 126] on div "function initContentRevealScroll ( ) { ... } function initGlobalParallax ( ) { …" at bounding box center [621, 328] width 646 height 427
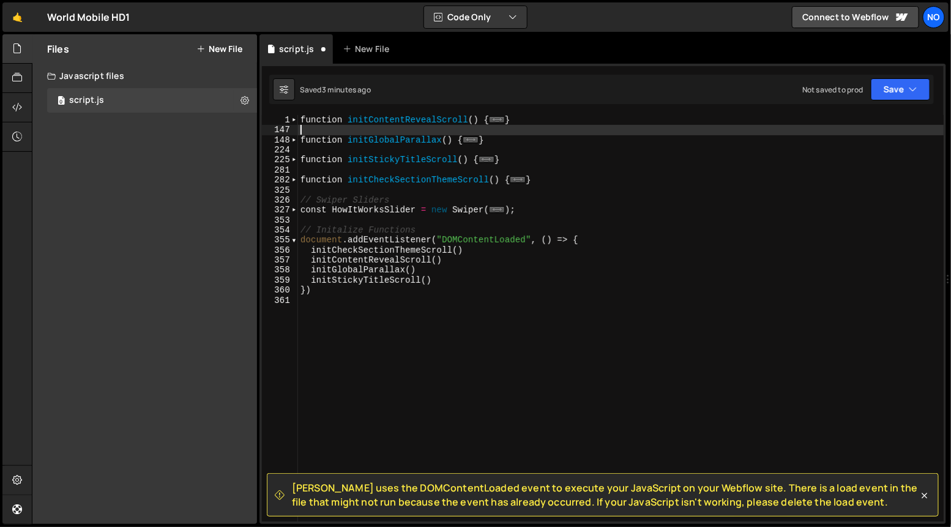
type textarea "}"
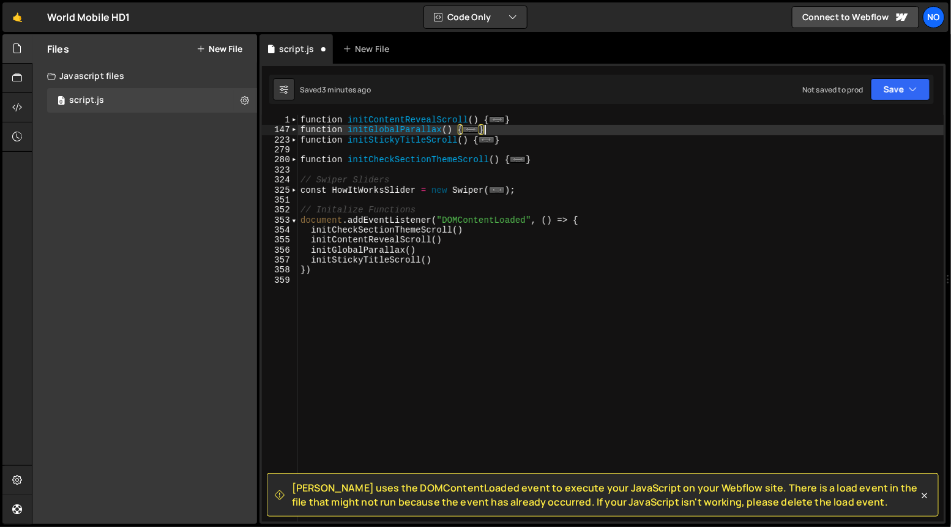
type textarea "function initStickyTitleScroll() {"
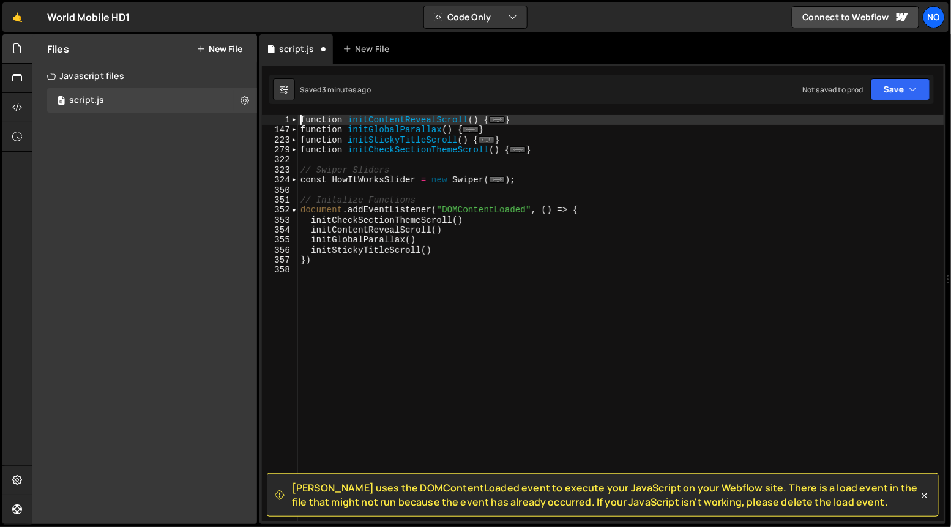
type textarea "function initContentRevealScroll() {"
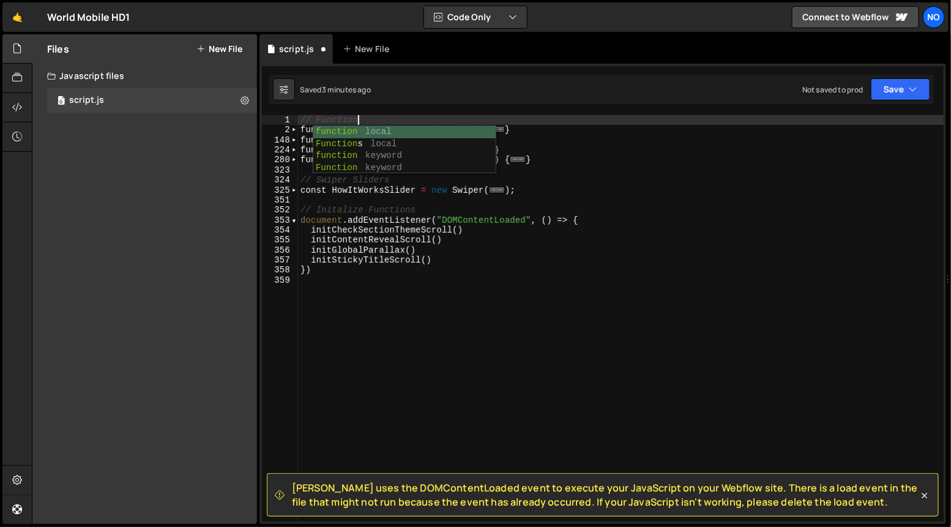
type textarea "// Functions"
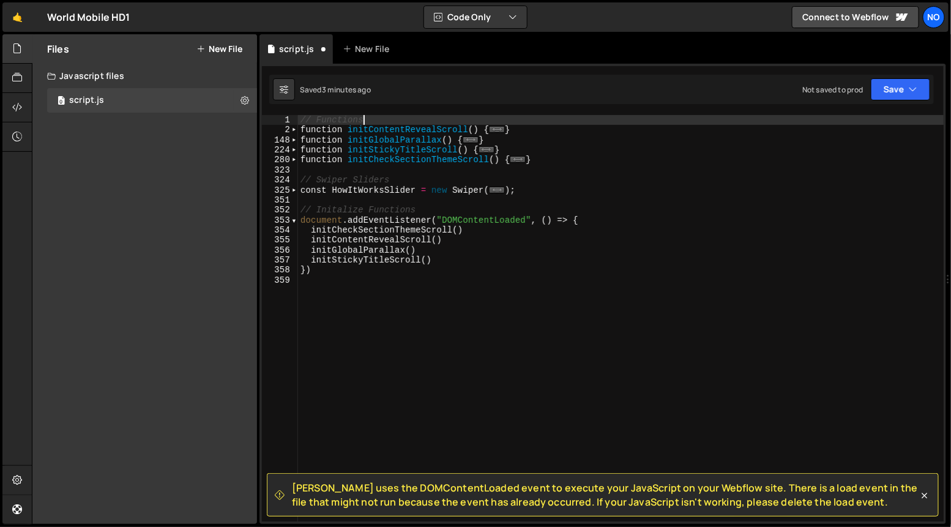
click at [392, 353] on div "// Functions function initContentRevealScroll ( ) { ... } function initGlobalPa…" at bounding box center [621, 328] width 646 height 427
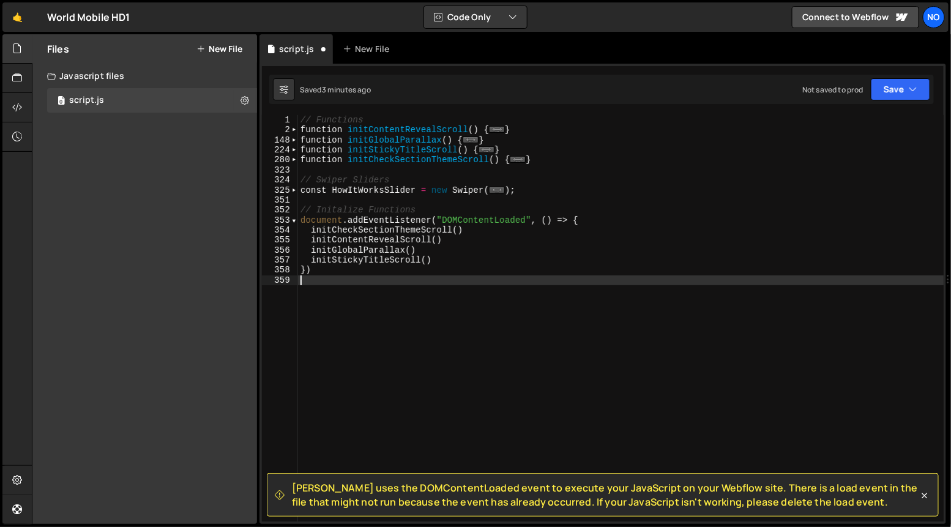
scroll to position [0, 0]
click at [401, 261] on div "// Functions function initContentRevealScroll ( ) { ... } function initGlobalPa…" at bounding box center [621, 328] width 646 height 427
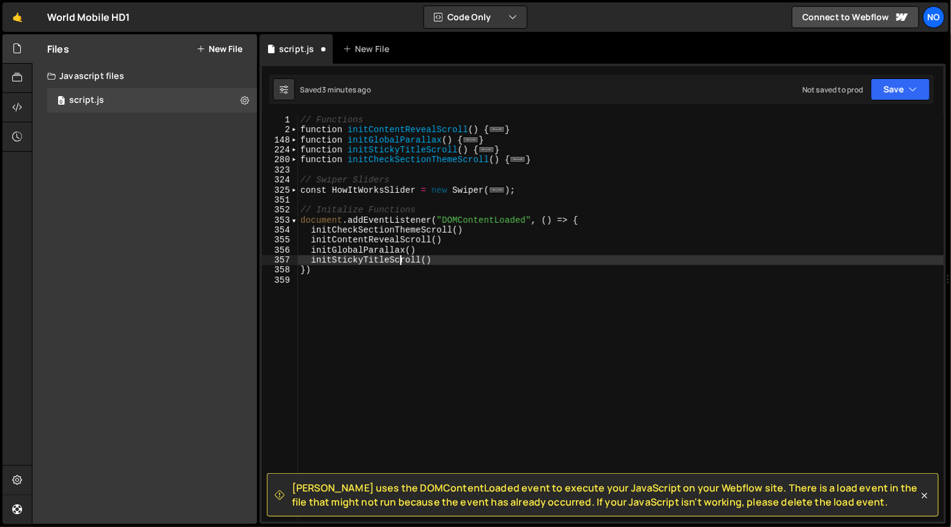
click at [401, 261] on div "// Functions function initContentRevealScroll ( ) { ... } function initGlobalPa…" at bounding box center [621, 328] width 646 height 427
click at [450, 259] on div "// Functions function initContentRevealScroll ( ) { ... } function initGlobalPa…" at bounding box center [621, 328] width 646 height 427
type textarea "initStickyTitleScroll()"
